Goal: Information Seeking & Learning: Learn about a topic

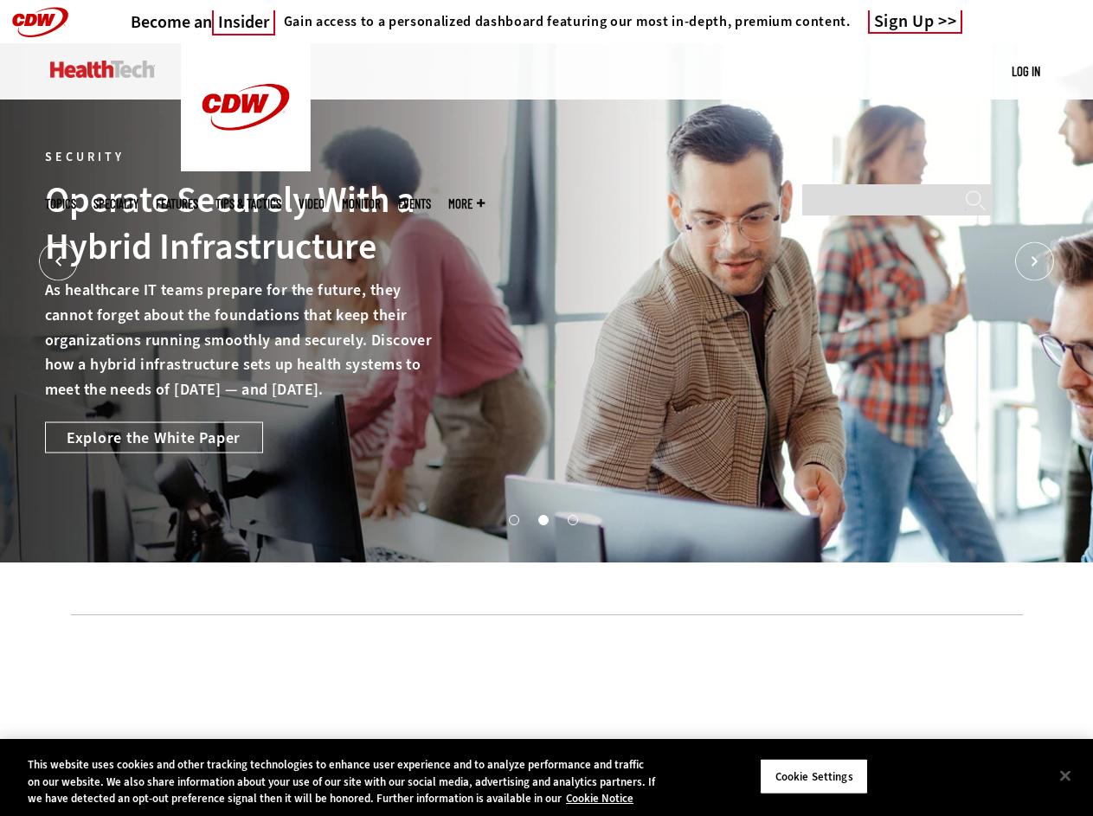
click at [446, 407] on div "Security Operate Securely With a Hybrid Infrastructure As healthcare IT teams p…" at bounding box center [245, 303] width 401 height 300
click at [546, 407] on div "Security Operate Securely With a Hybrid Infrastructure As healthcare IT teams p…" at bounding box center [546, 302] width 1003 height 519
click at [58, 261] on icon "Prev" at bounding box center [58, 261] width 39 height 39
click at [546, 313] on div "Security Operate Securely With a Hybrid Infrastructure As healthcare IT teams p…" at bounding box center [546, 302] width 1003 height 519
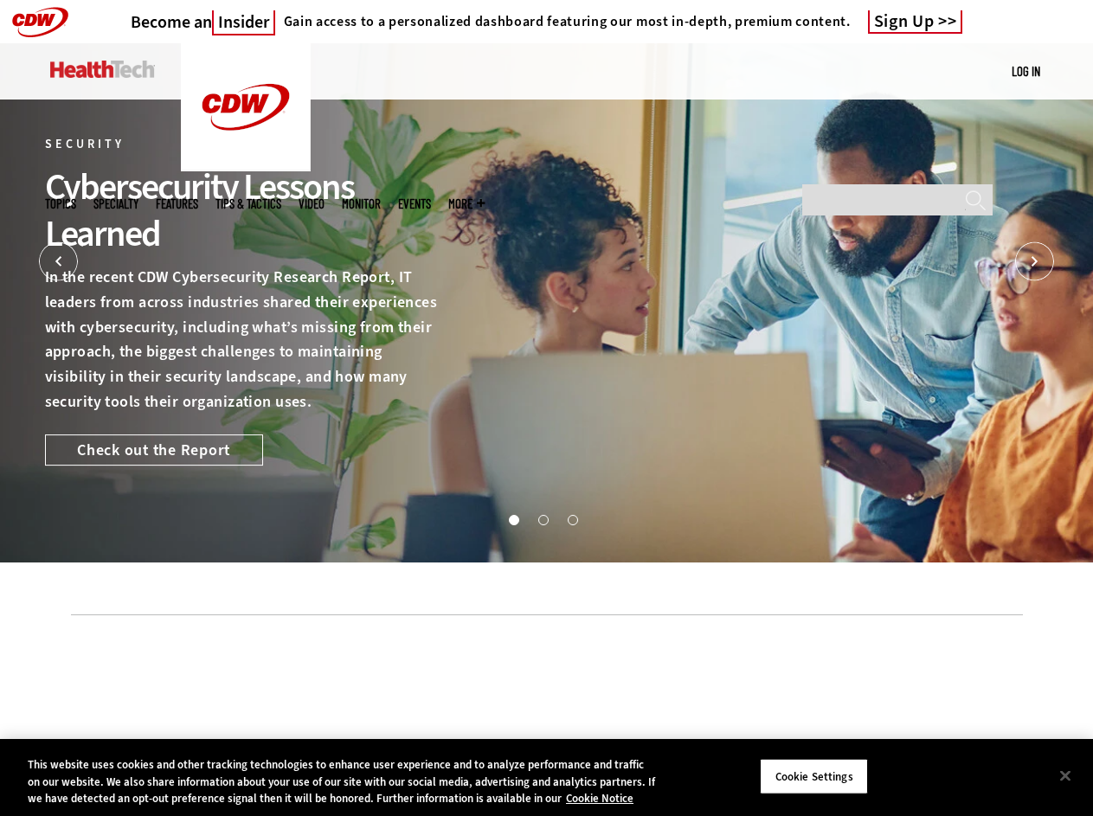
click at [1034, 261] on icon "Next" at bounding box center [1034, 261] width 39 height 39
click at [517, 523] on button "1" at bounding box center [513, 519] width 9 height 9
click at [547, 523] on button "2" at bounding box center [542, 519] width 9 height 9
click at [576, 523] on button "3" at bounding box center [571, 519] width 9 height 9
click at [836, 768] on button "Cookie Settings" at bounding box center [814, 776] width 108 height 36
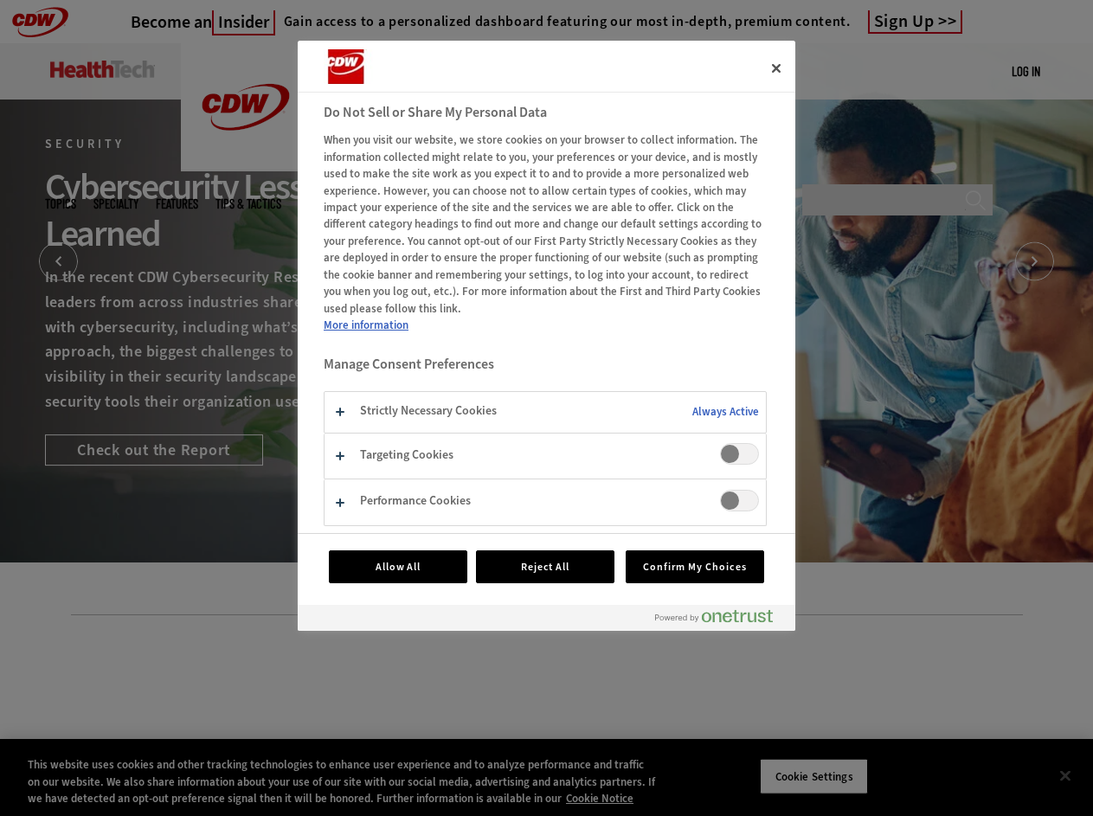
click at [1065, 766] on div at bounding box center [546, 408] width 1093 height 816
